Goal: Information Seeking & Learning: Learn about a topic

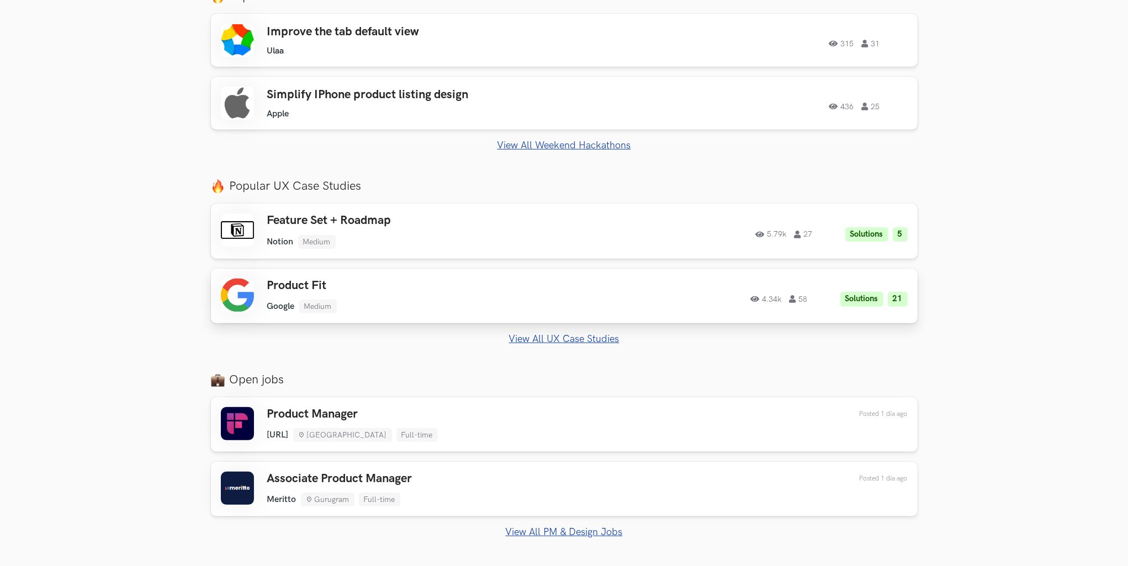
scroll to position [552, 0]
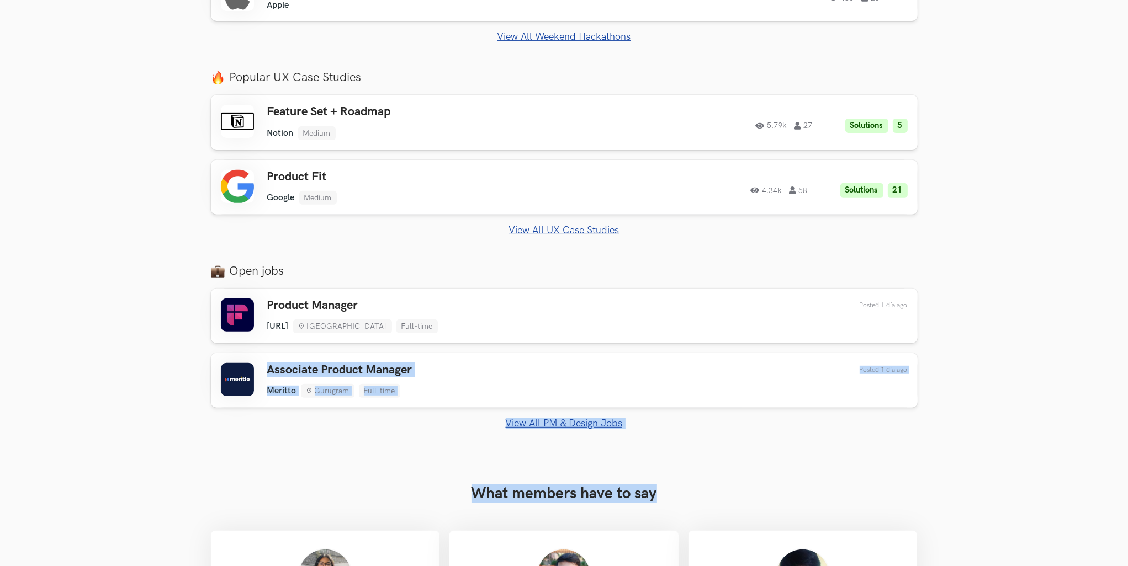
drag, startPoint x: 1125, startPoint y: 321, endPoint x: 1090, endPoint y: 434, distance: 118.4
click at [1127, 490] on html "View Free Solutions Login Events Weekend Hackathons Live Use your design chops …" at bounding box center [564, 289] width 1128 height 1683
click at [979, 387] on section "Just Launched AI Review for Portfolio Get instant AI-driven feedback on your de…" at bounding box center [564, 168] width 1128 height 597
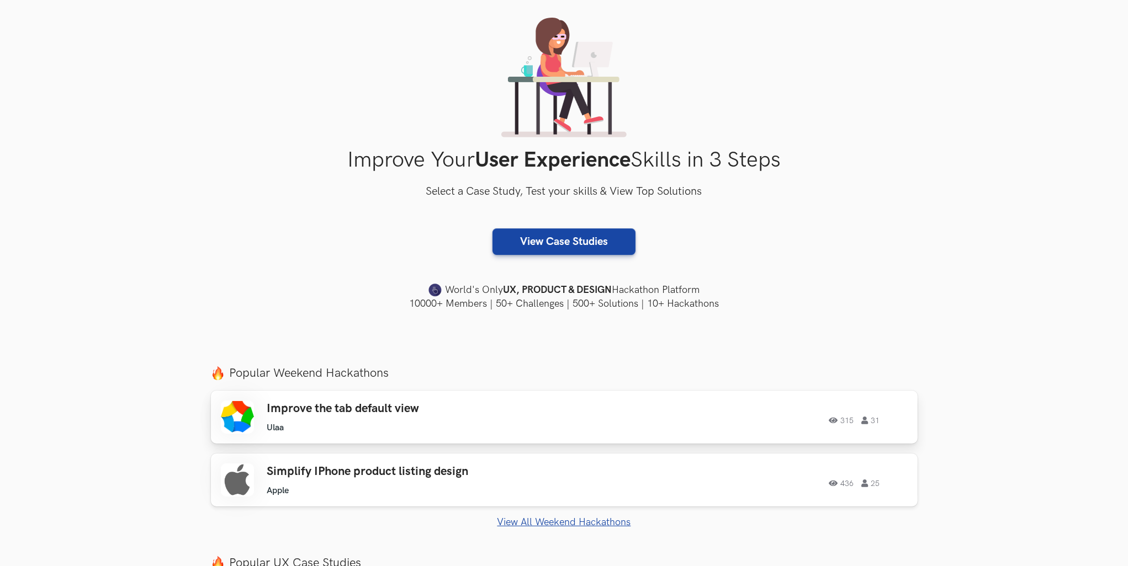
scroll to position [110, 0]
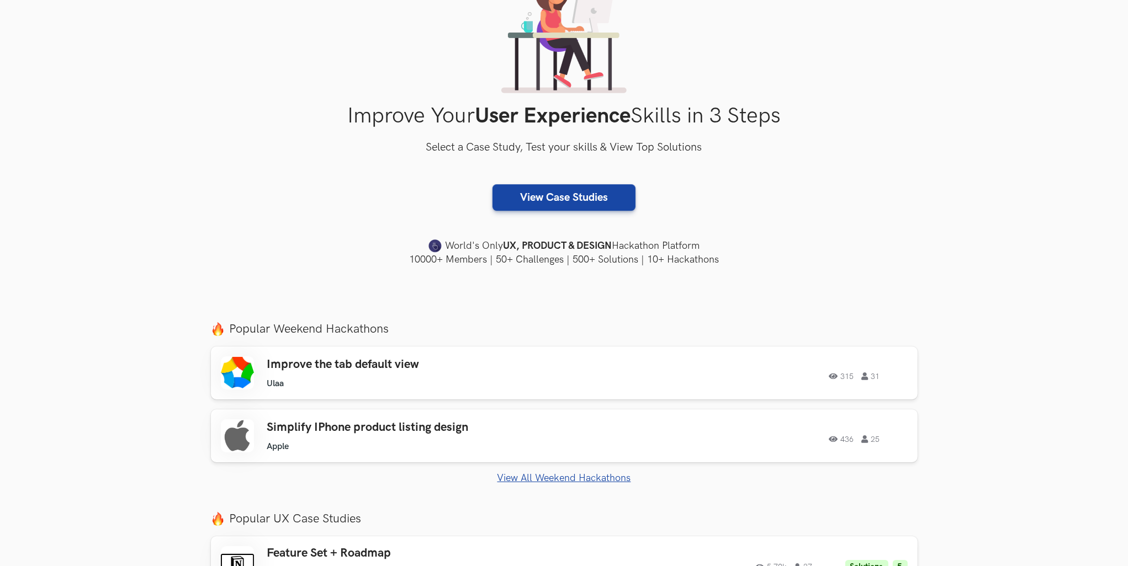
click at [527, 475] on link "View All Weekend Hackathons" at bounding box center [564, 479] width 707 height 12
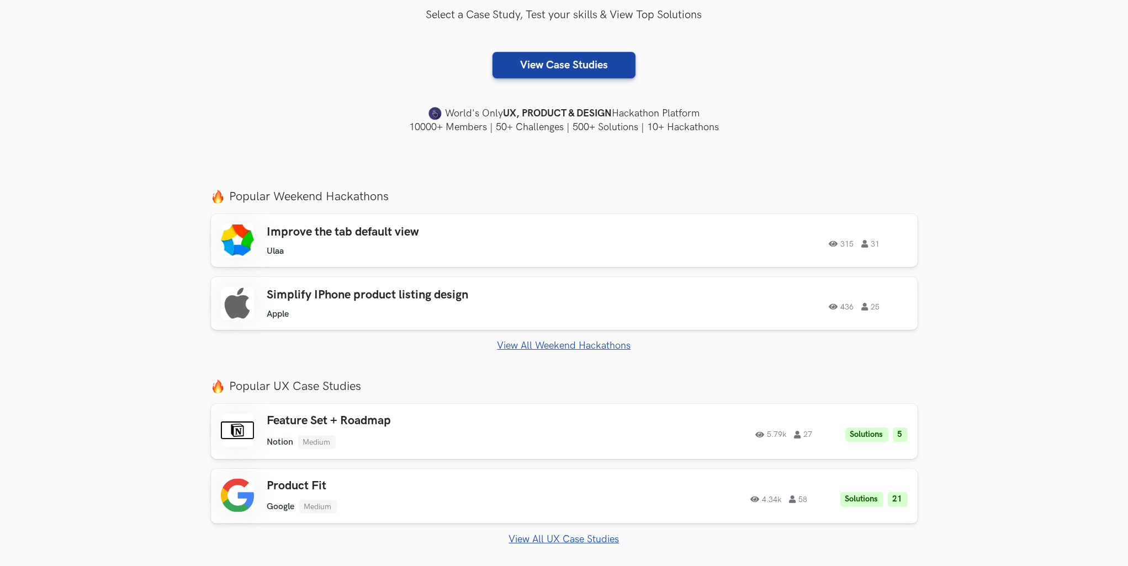
scroll to position [331, 0]
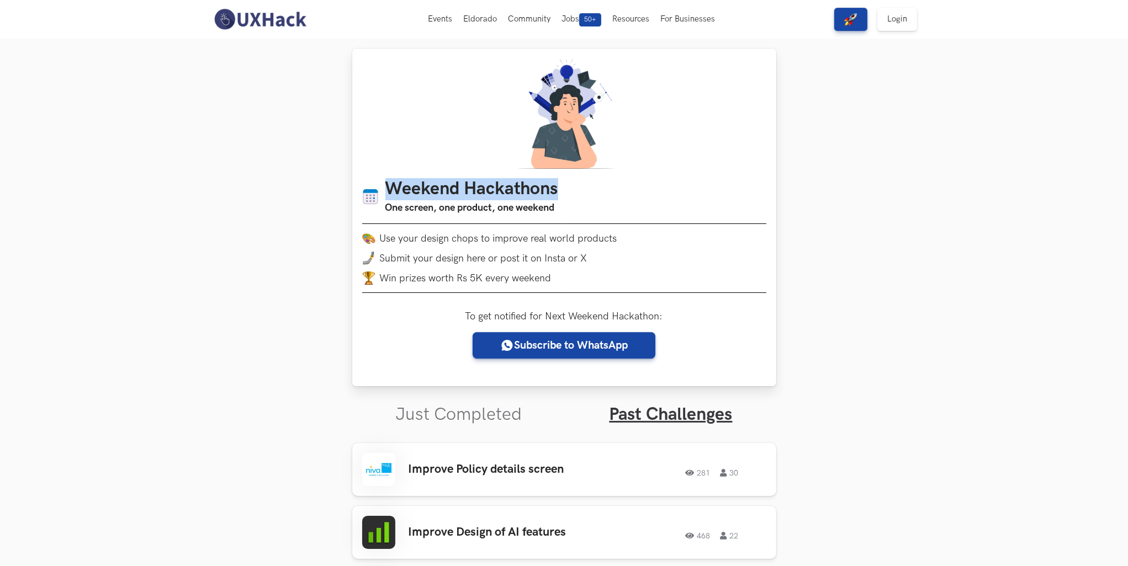
drag, startPoint x: 566, startPoint y: 187, endPoint x: 389, endPoint y: 194, distance: 177.9
click at [389, 194] on ul "Weekend Hackathons One screen, one product, one weekend" at bounding box center [564, 197] width 404 height 37
click at [526, 199] on h1 "Weekend Hackathons" at bounding box center [471, 190] width 173 height 22
